Goal: Task Accomplishment & Management: Complete application form

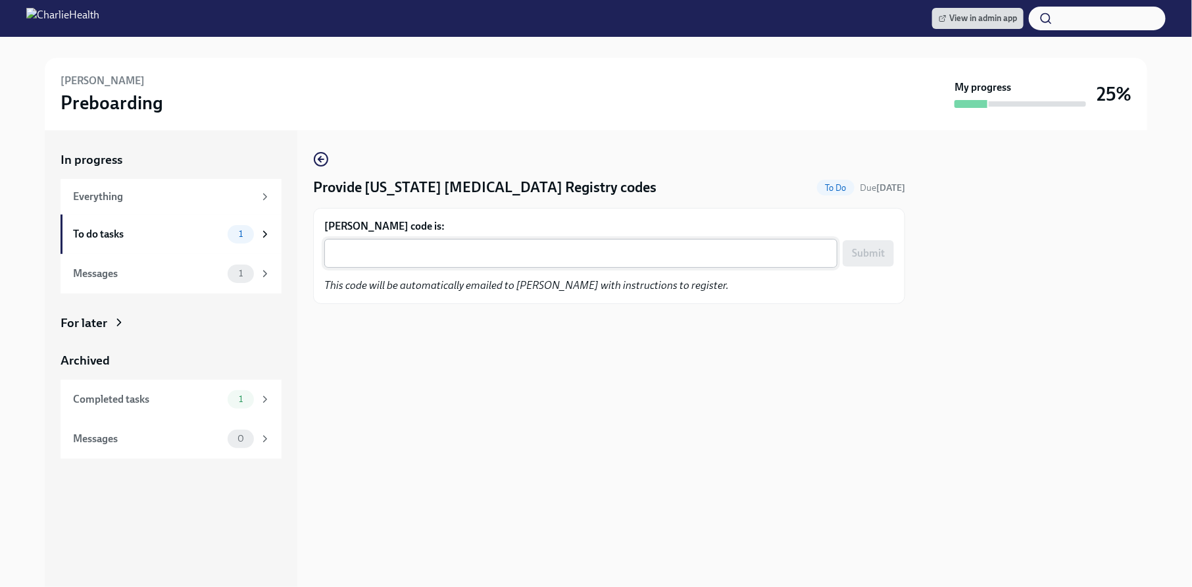
click at [539, 253] on textarea "Katherine Everett's code is:" at bounding box center [580, 253] width 497 height 16
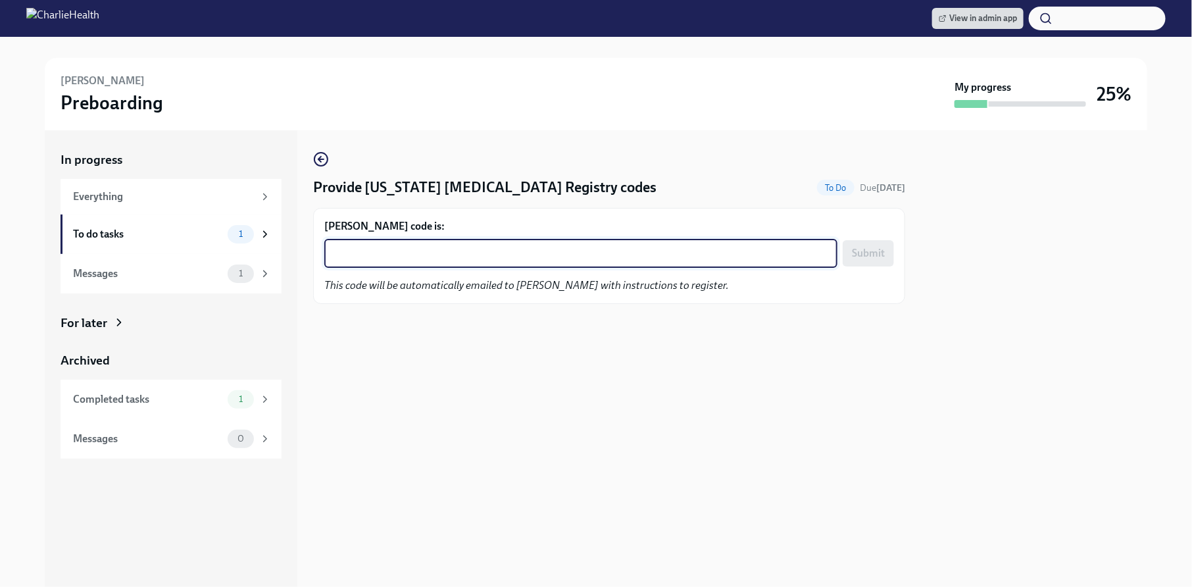
paste textarea "IVHGATK2E6QF"
type textarea "IVHGATK2E6QF"
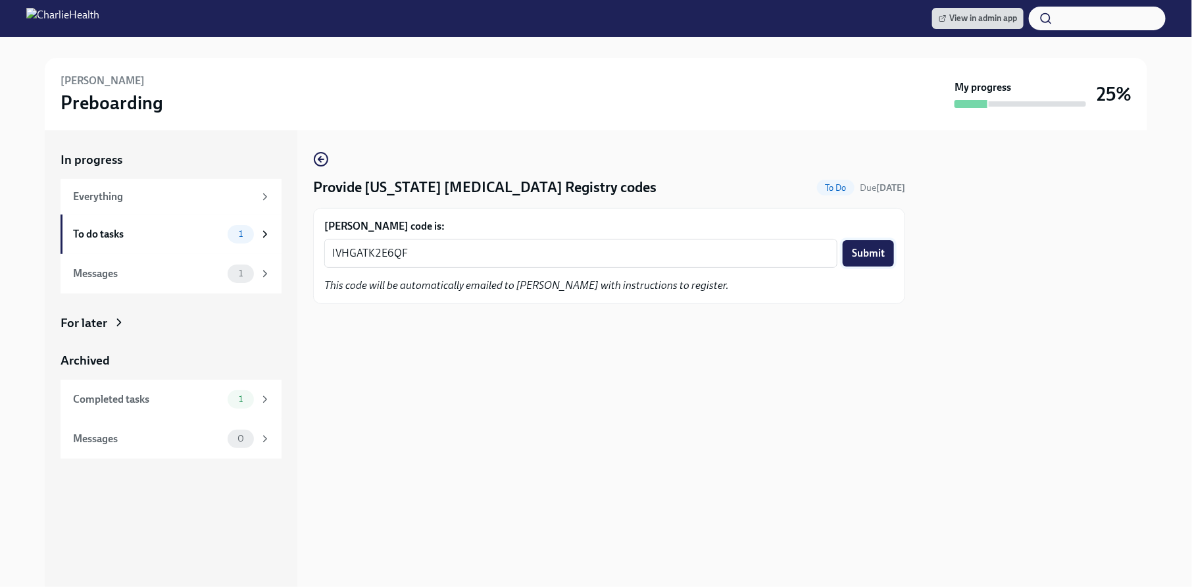
click at [870, 249] on span "Submit" at bounding box center [868, 253] width 33 height 13
click at [952, 24] on span "View in admin app" at bounding box center [978, 18] width 78 height 13
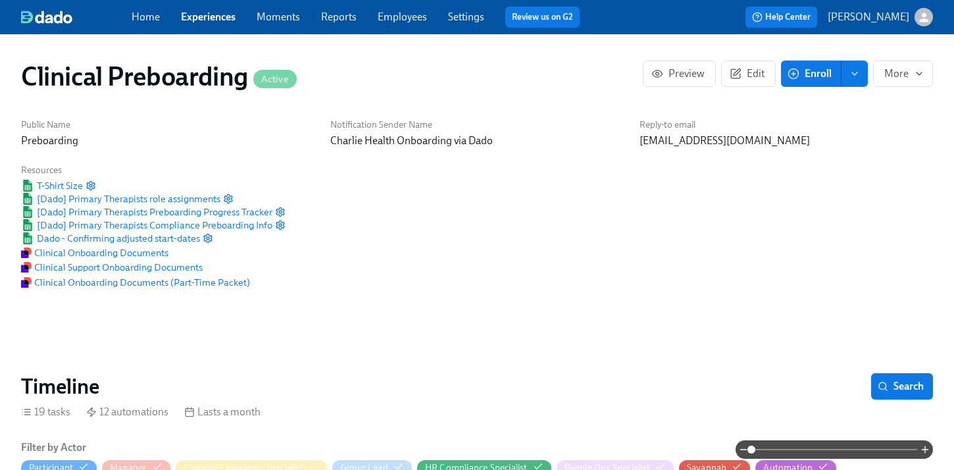
click at [389, 18] on link "Employees" at bounding box center [402, 17] width 49 height 12
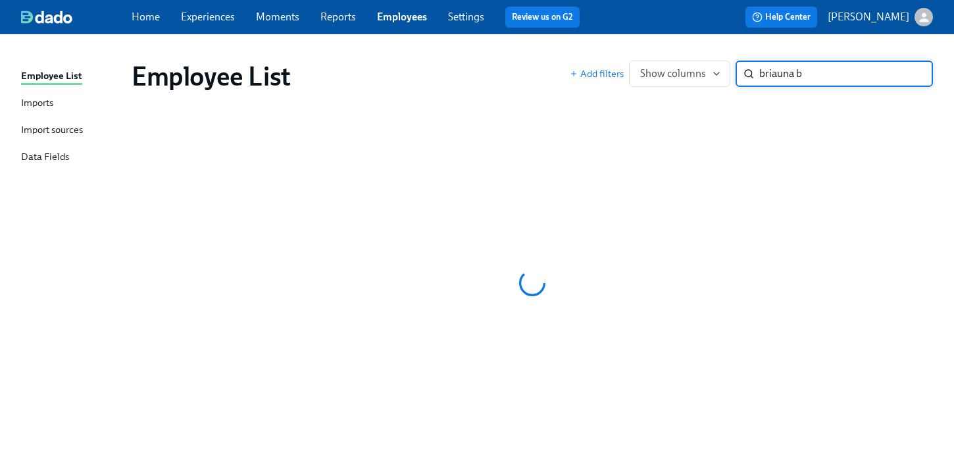
type input "briauna b"
click at [499, 56] on div "Employee List Add filters Show columns briauna b ​" at bounding box center [532, 76] width 822 height 53
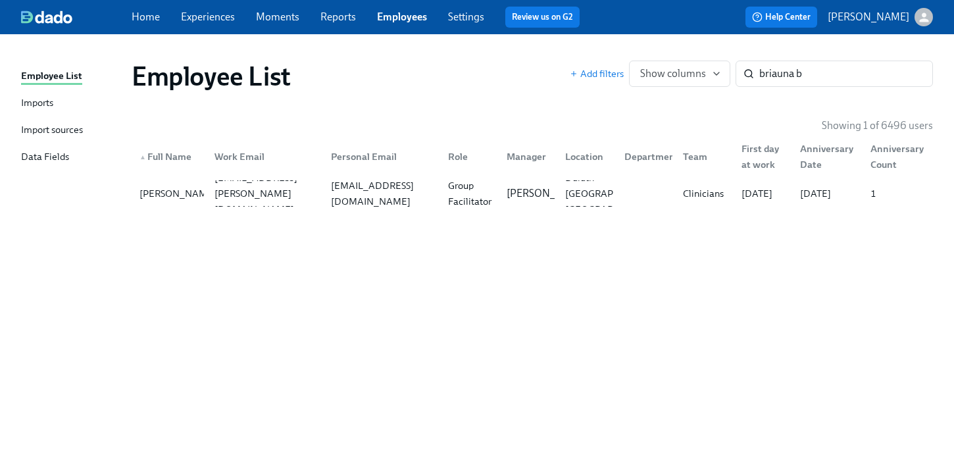
click at [571, 217] on div "Employee List Add filters Show columns briauna b ​ Showing 1 of 6496 users ▲ Fu…" at bounding box center [477, 244] width 912 height 388
click at [547, 201] on p "[PERSON_NAME]" at bounding box center [548, 193] width 82 height 14
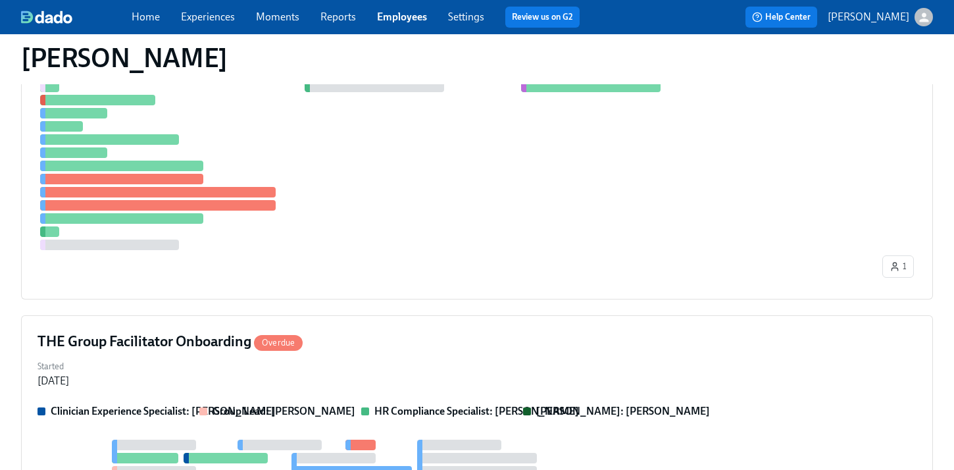
scroll to position [331, 0]
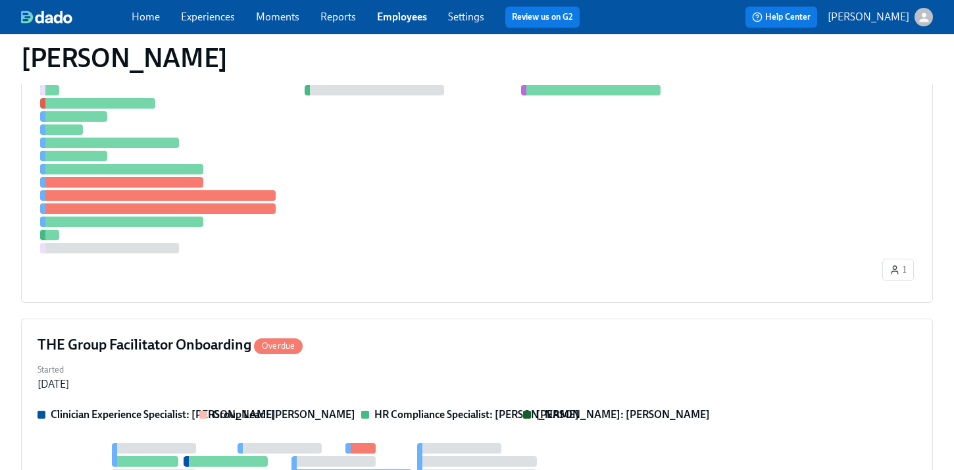
click at [547, 202] on div at bounding box center [458, 156] width 842 height 195
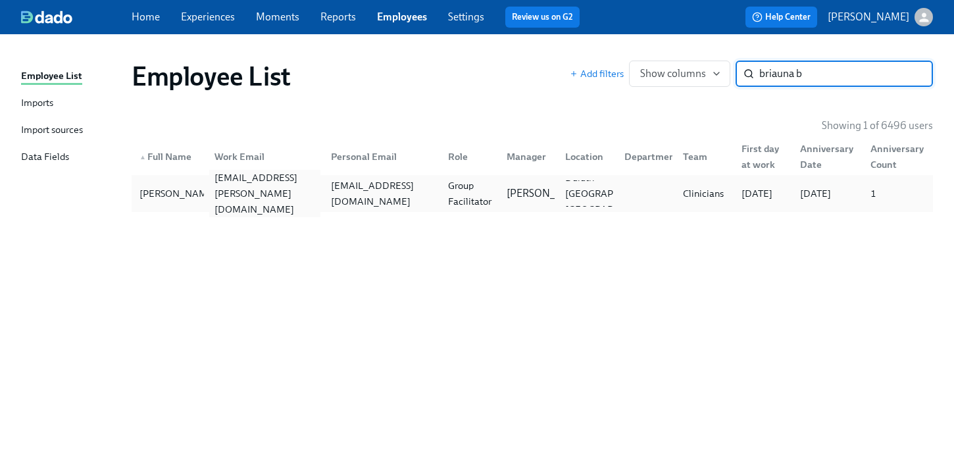
click at [280, 199] on div "briauna.brownfield@charliehealth.com" at bounding box center [265, 193] width 112 height 47
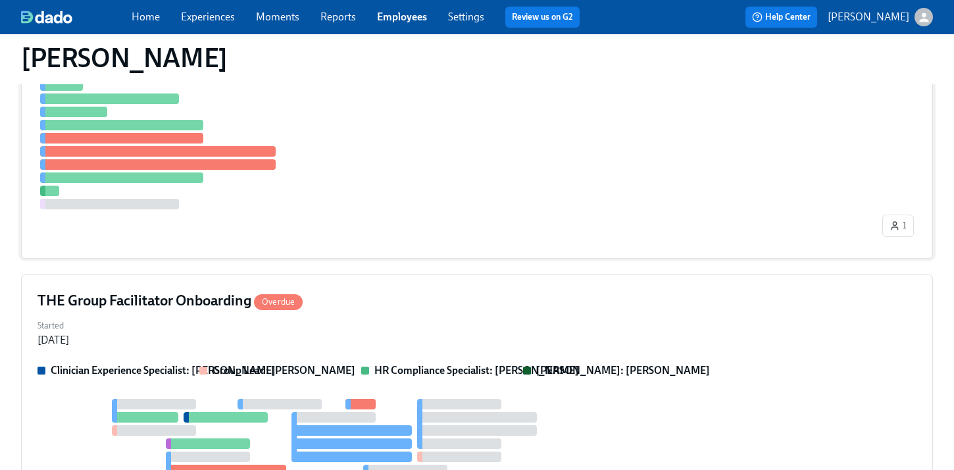
scroll to position [395, 0]
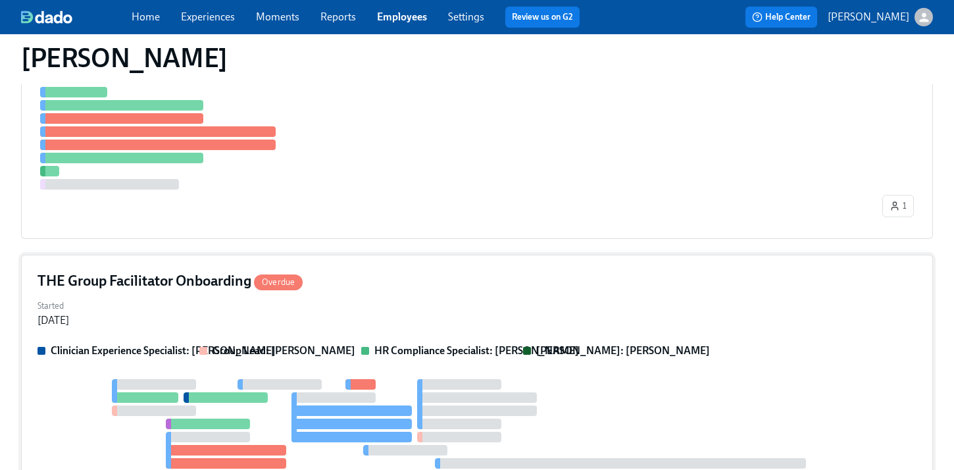
click at [318, 341] on div "THE Group Facilitator Onboarding Overdue Started Aug 28, 2025 Clinician Experie…" at bounding box center [477, 393] width 912 height 276
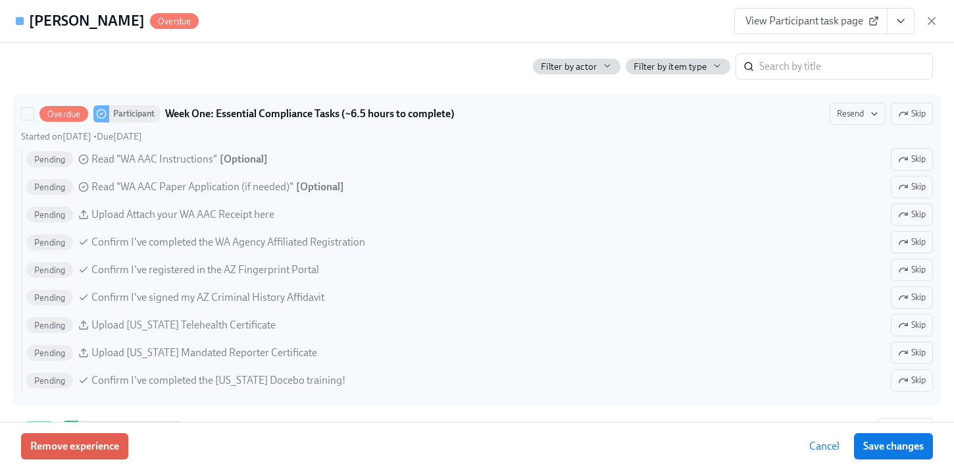
scroll to position [1016, 0]
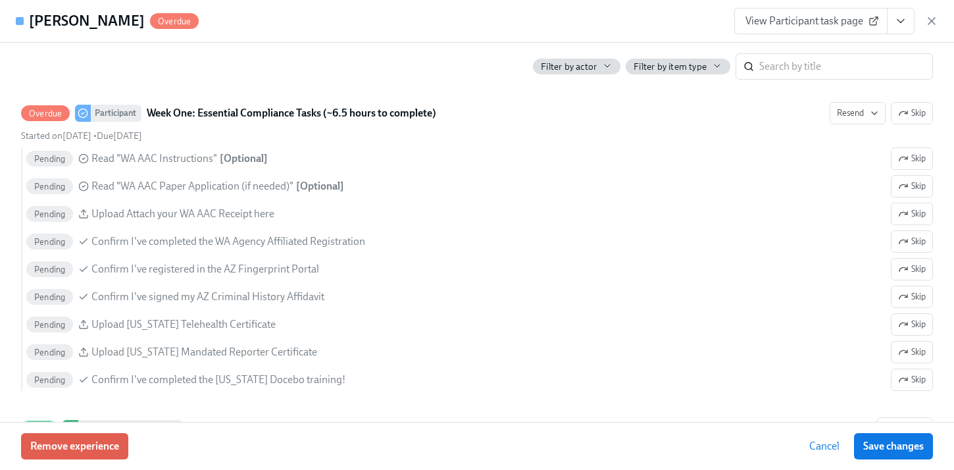
click at [841, 18] on span "View Participant task page" at bounding box center [810, 20] width 131 height 13
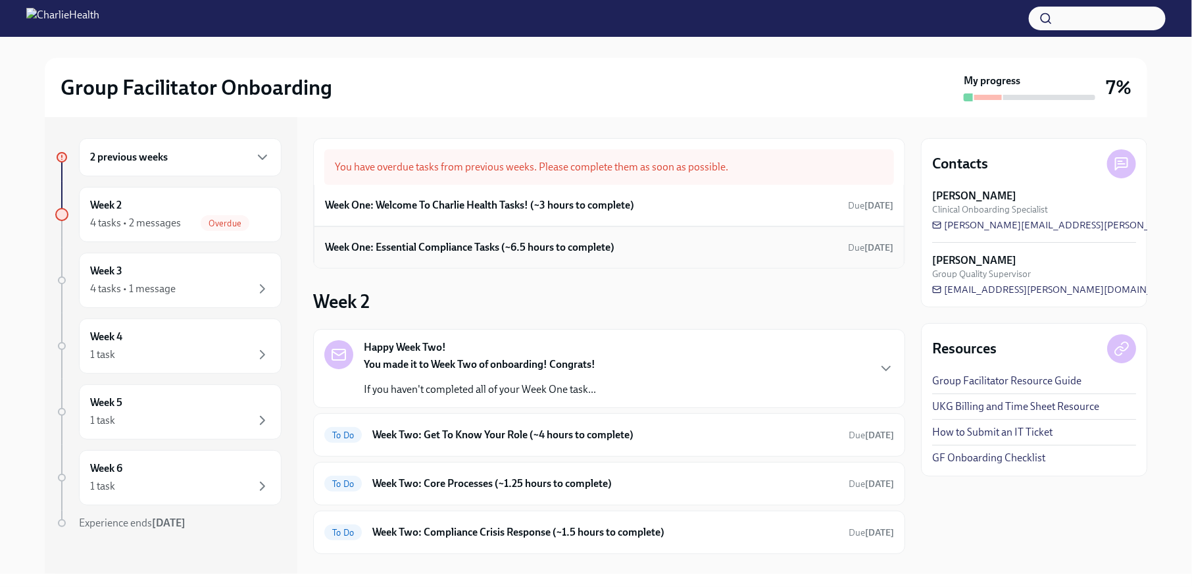
click at [626, 253] on div "Week One: Essential Compliance Tasks (~6.5 hours to complete) Due 6 days ago" at bounding box center [609, 247] width 568 height 20
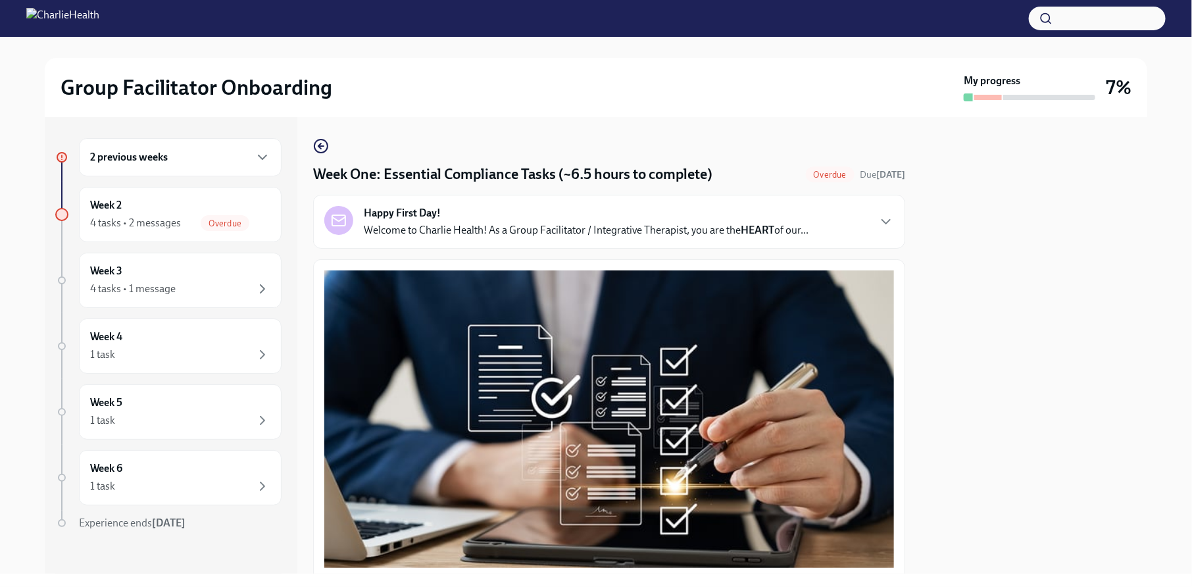
click at [1016, 409] on div at bounding box center [1034, 345] width 226 height 457
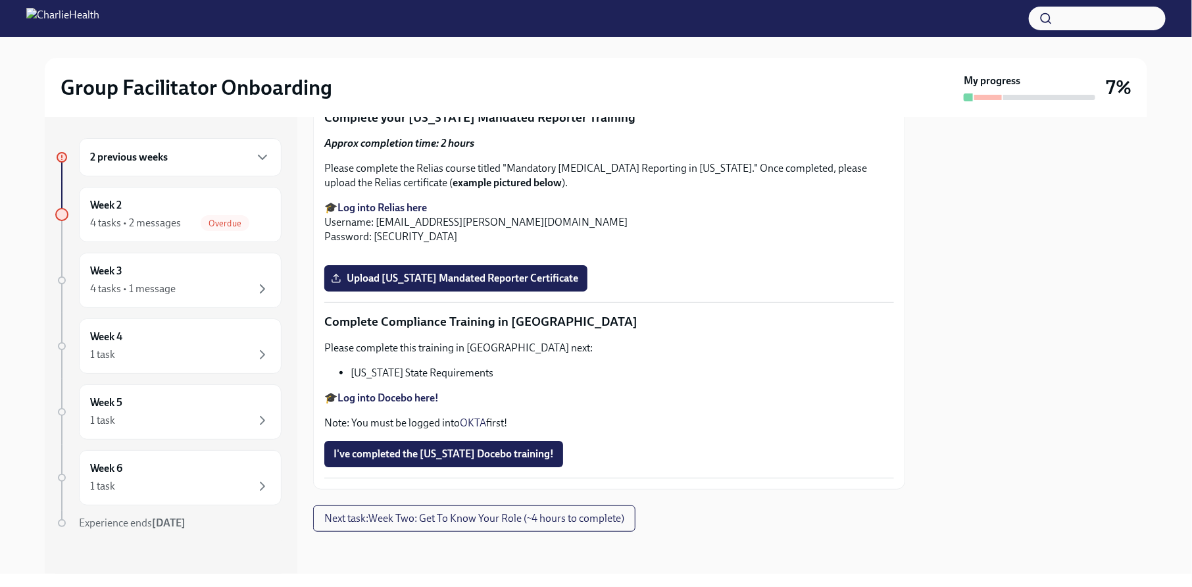
scroll to position [2914, 0]
click at [220, 283] on div "4 tasks • 1 message" at bounding box center [180, 289] width 180 height 16
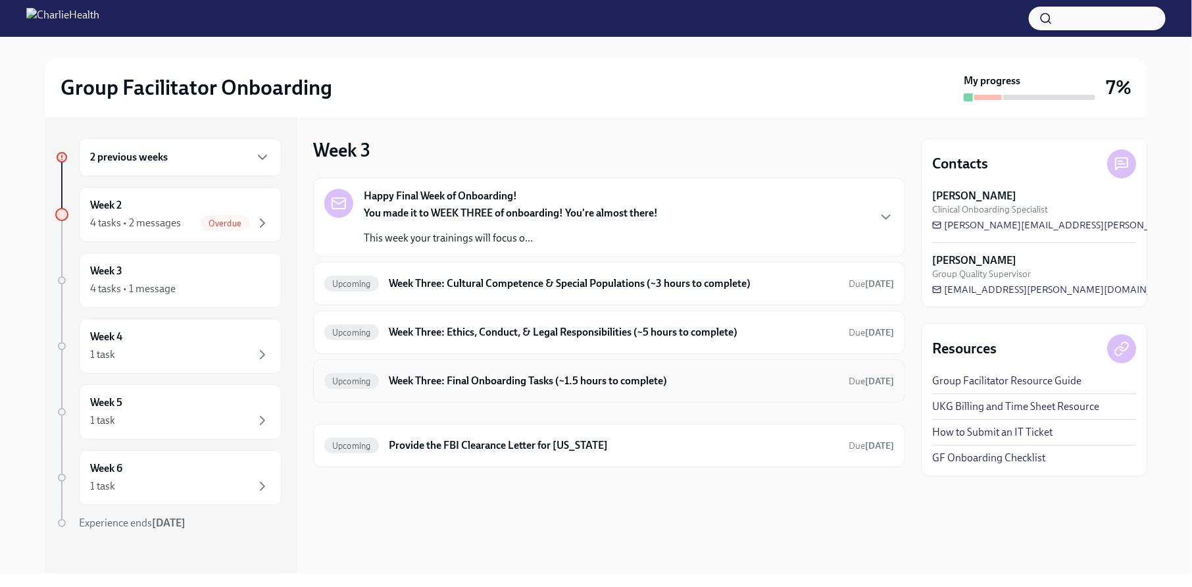
click at [493, 374] on h6 "Week Three: Final Onboarding Tasks (~1.5 hours to complete)" at bounding box center [613, 381] width 449 height 14
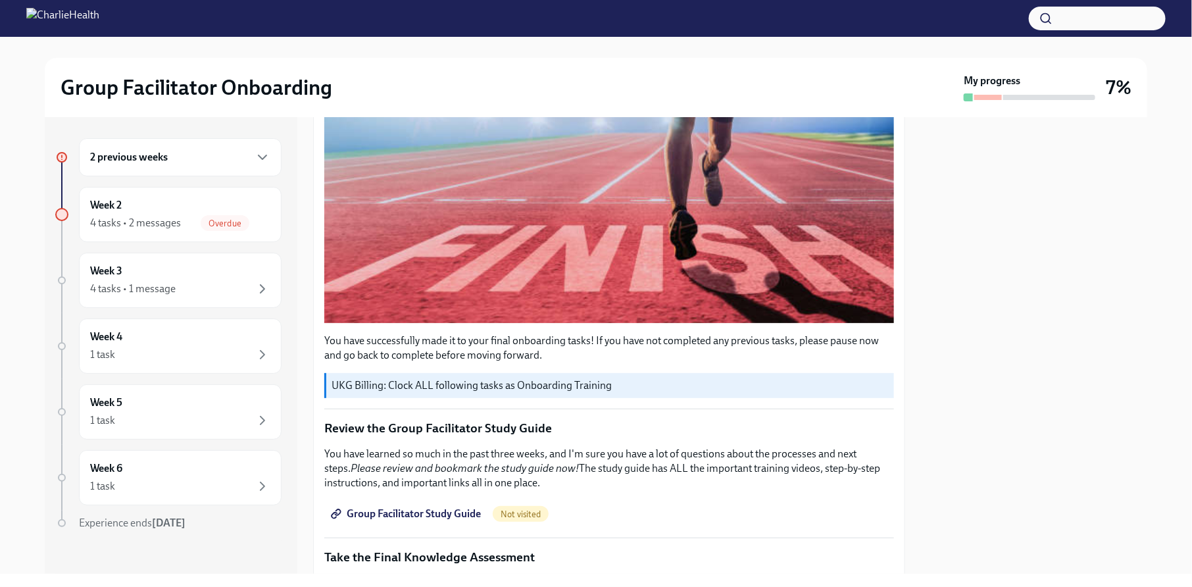
scroll to position [1007, 0]
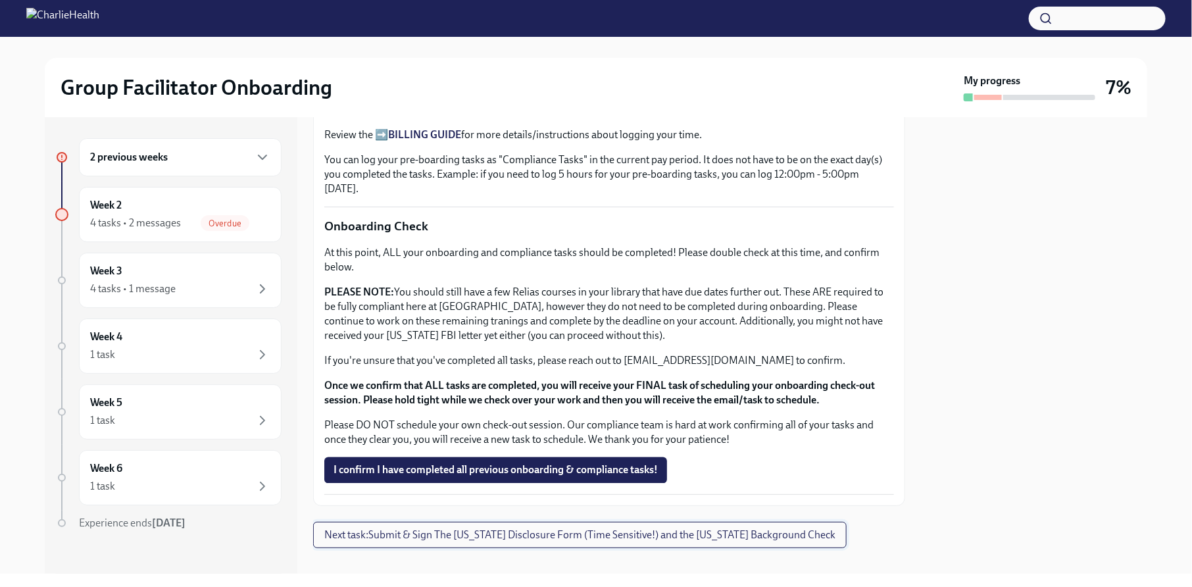
click at [541, 526] on button "Next task : Submit & Sign The Utah Disclosure Form (Time Sensitive!) and the Lo…" at bounding box center [580, 535] width 534 height 26
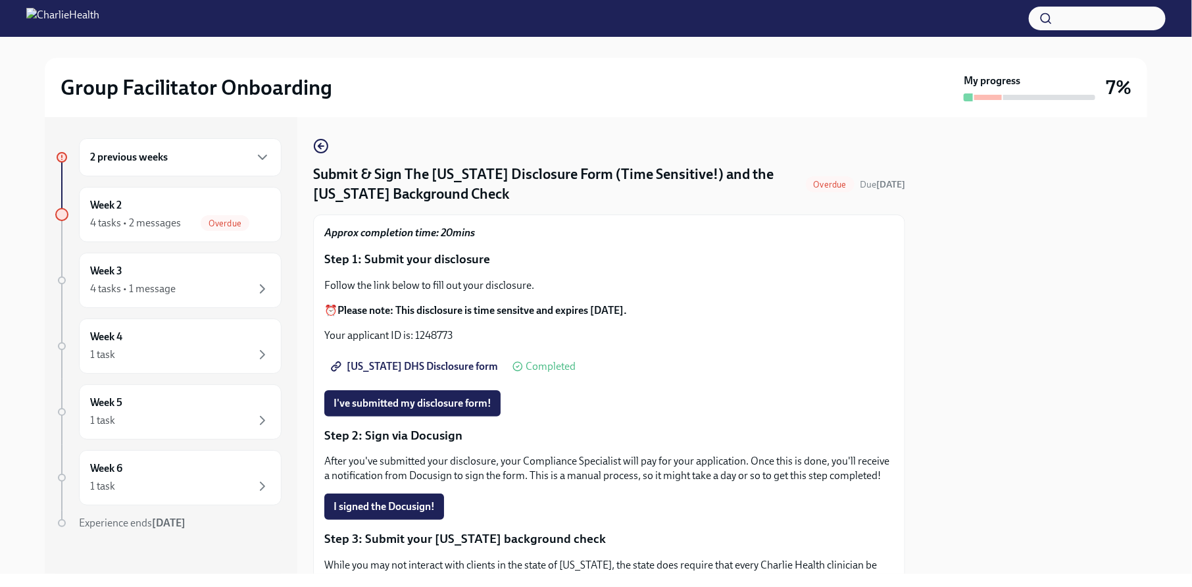
click at [206, 155] on div "2 previous weeks" at bounding box center [180, 157] width 180 height 16
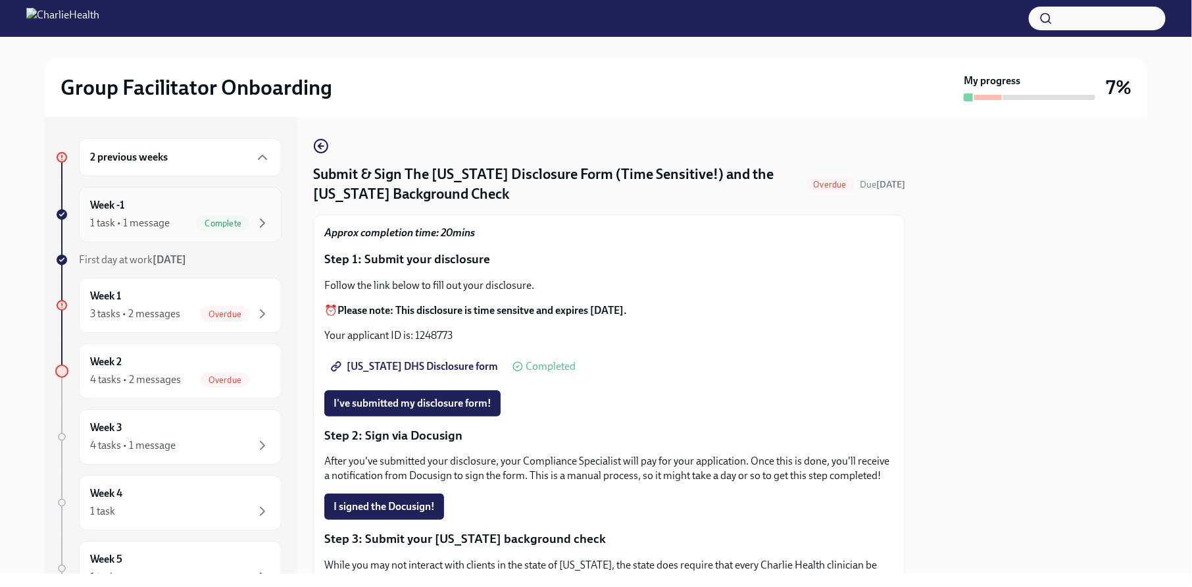
click at [182, 211] on div "Week -1 1 task • 1 message Complete" at bounding box center [180, 214] width 180 height 33
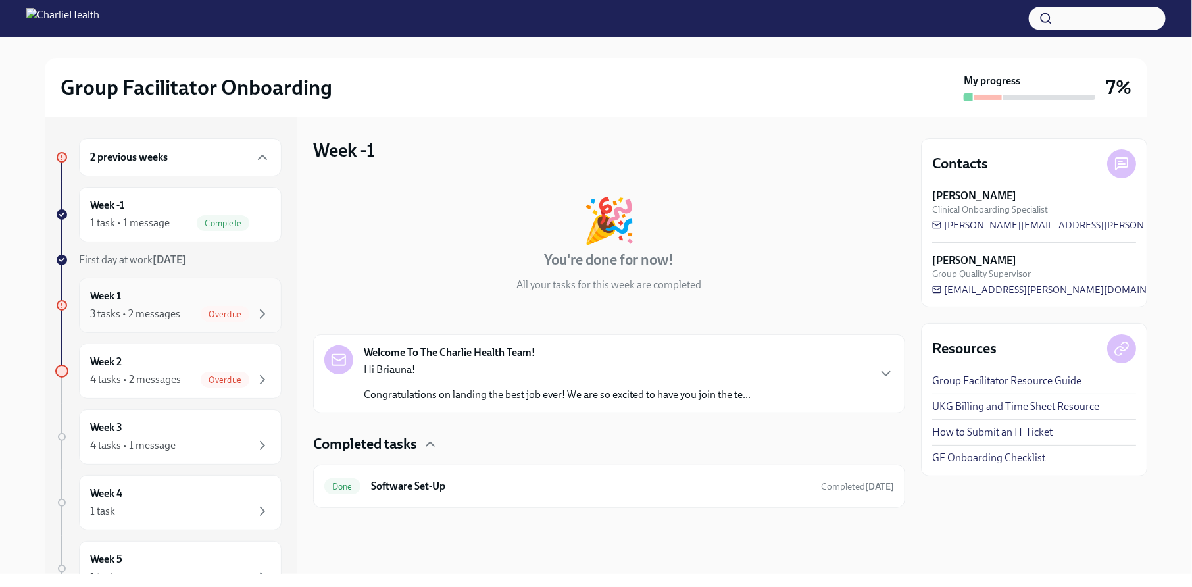
click at [168, 296] on div "Week 1 3 tasks • 2 messages Overdue" at bounding box center [180, 305] width 180 height 33
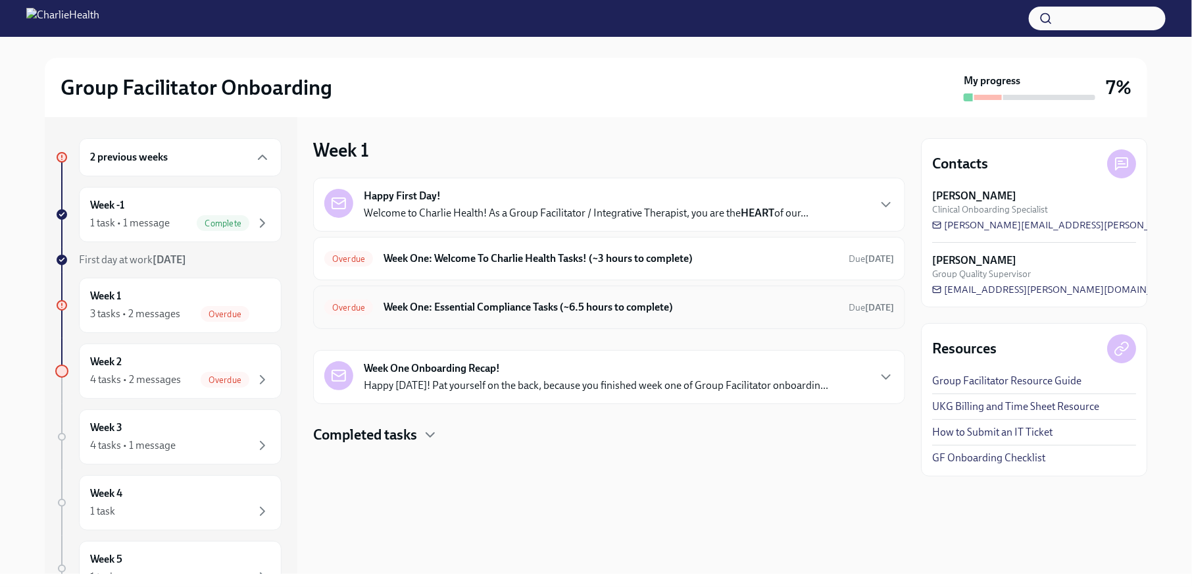
click at [448, 316] on div "Overdue Week One: Essential Compliance Tasks (~6.5 hours to complete) Due 6 day…" at bounding box center [609, 307] width 570 height 21
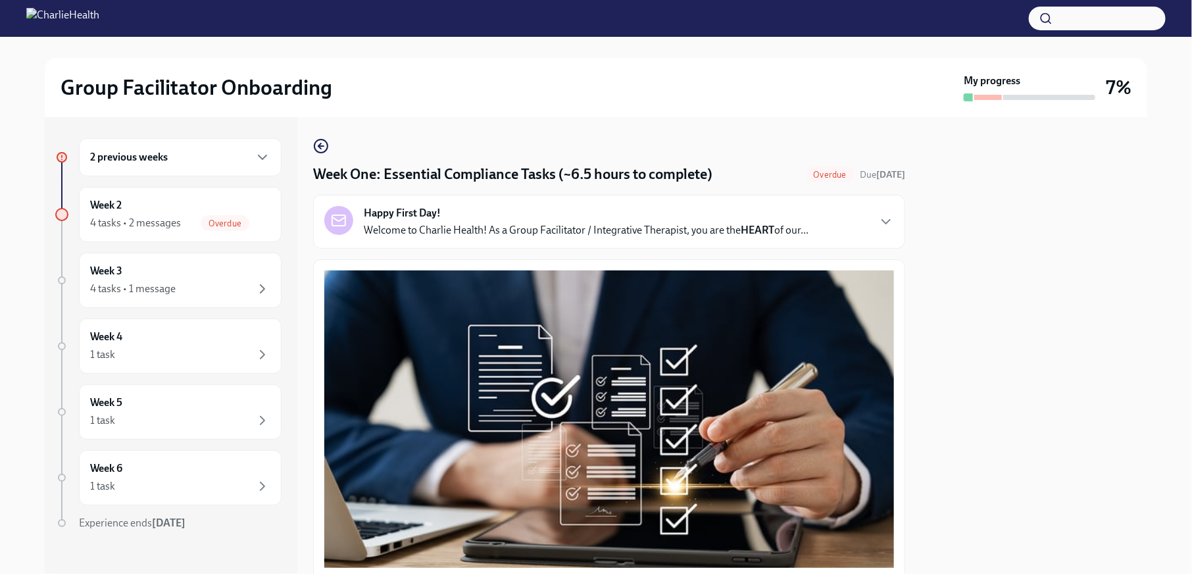
scroll to position [360, 0]
